Goal: Task Accomplishment & Management: Use online tool/utility

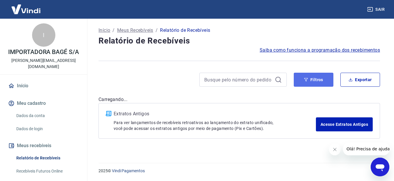
click at [305, 73] on button "Filtros" at bounding box center [314, 80] width 40 height 14
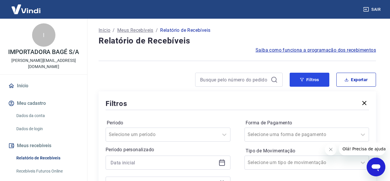
scroll to position [58, 0]
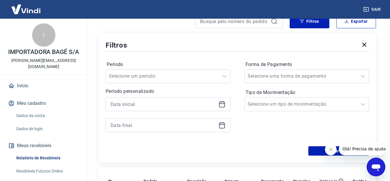
click at [221, 103] on icon at bounding box center [222, 103] width 6 height 1
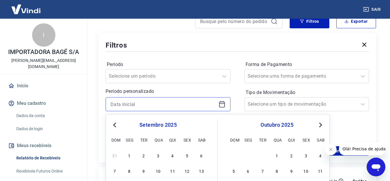
scroll to position [117, 0]
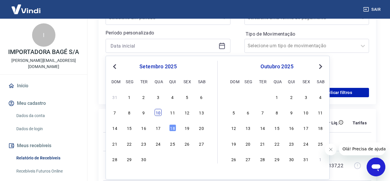
click at [157, 112] on div "10" at bounding box center [157, 112] width 7 height 7
type input "[DATE]"
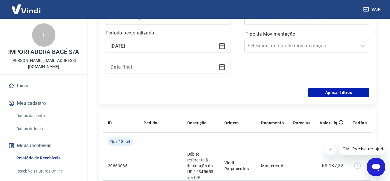
click at [223, 67] on icon at bounding box center [221, 66] width 7 height 7
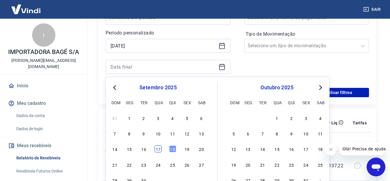
click at [159, 149] on div "17" at bounding box center [157, 148] width 7 height 7
type input "[DATE]"
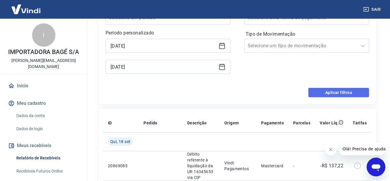
click at [343, 93] on button "Aplicar filtros" at bounding box center [338, 92] width 61 height 9
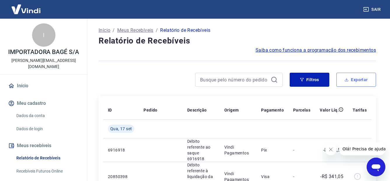
click at [359, 80] on button "Exportar" at bounding box center [356, 80] width 40 height 14
type input "10/09/2025"
type input "17/09/2025"
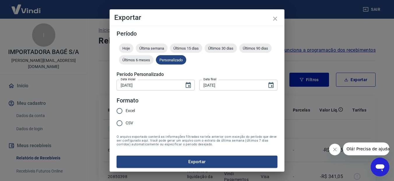
click at [126, 110] on span "Excel" at bounding box center [130, 111] width 9 height 6
click at [126, 110] on input "Excel" at bounding box center [119, 111] width 12 height 12
radio input "true"
click at [187, 159] on button "Exportar" at bounding box center [197, 161] width 161 height 12
